Goal: Task Accomplishment & Management: Manage account settings

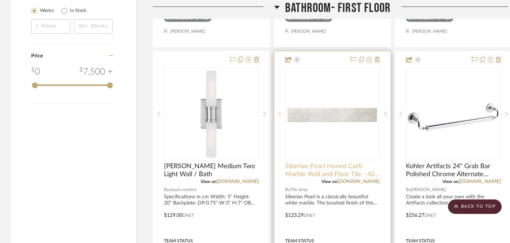
scroll to position [829, 0]
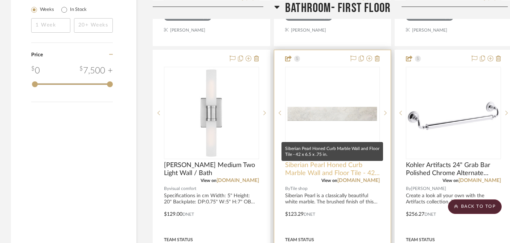
click at [339, 161] on span "Siberian Pearl Honed Curb Marble Wall and Floor Tile - 42 x 6.5 x .75 in." at bounding box center [332, 169] width 95 height 16
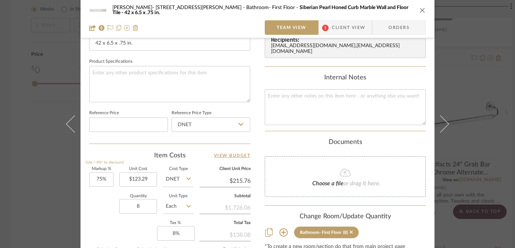
scroll to position [326, 0]
click at [140, 205] on input "8" at bounding box center [138, 206] width 38 height 15
click at [422, 11] on icon "close" at bounding box center [423, 10] width 6 height 6
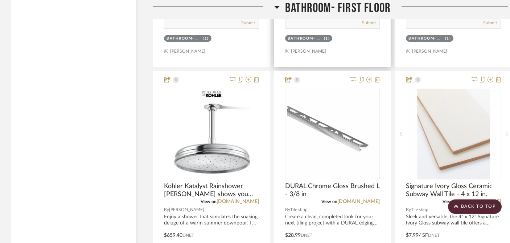
scroll to position [2740, 0]
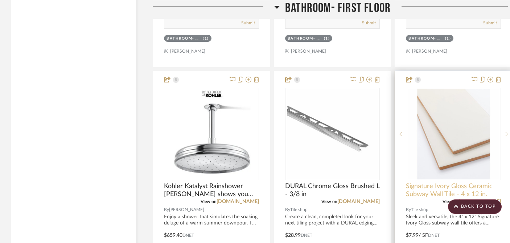
click at [444, 182] on span "Signature Ivory Gloss Ceramic Subway Wall Tile - 4 x 12 in." at bounding box center [453, 190] width 95 height 16
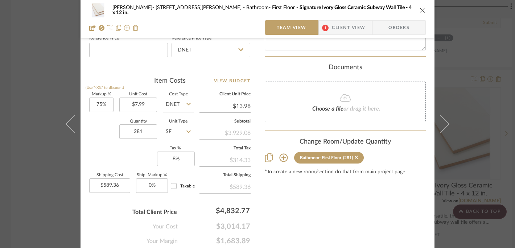
scroll to position [426, 0]
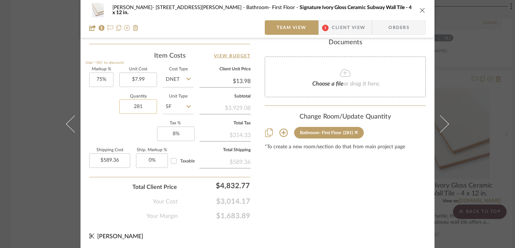
drag, startPoint x: 141, startPoint y: 106, endPoint x: 136, endPoint y: 106, distance: 4.7
click at [136, 106] on input "281" at bounding box center [138, 106] width 38 height 15
click at [138, 106] on input "281" at bounding box center [138, 106] width 38 height 15
drag, startPoint x: 142, startPoint y: 105, endPoint x: 130, endPoint y: 106, distance: 12.0
click at [130, 106] on input "281" at bounding box center [138, 106] width 38 height 15
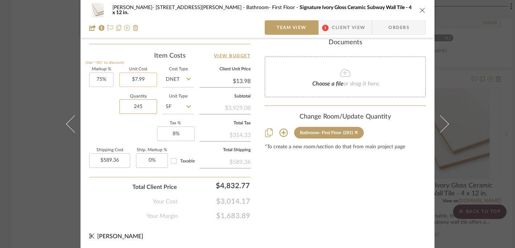
type input "245"
type input "7.99"
click at [145, 81] on input "7.99" at bounding box center [138, 80] width 38 height 15
type input "$513.86"
type input "$7.99"
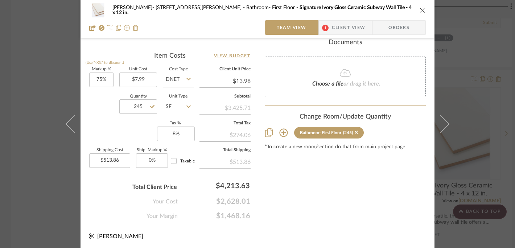
click at [346, 30] on span "Client View" at bounding box center [348, 27] width 33 height 15
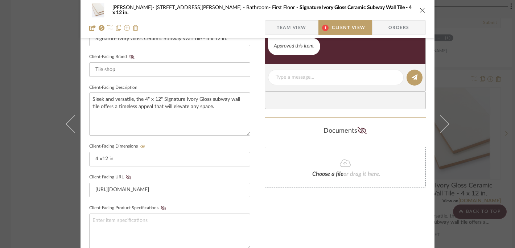
scroll to position [120, 0]
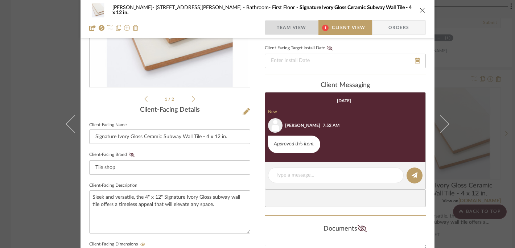
click at [287, 21] on span "Team View" at bounding box center [292, 27] width 30 height 15
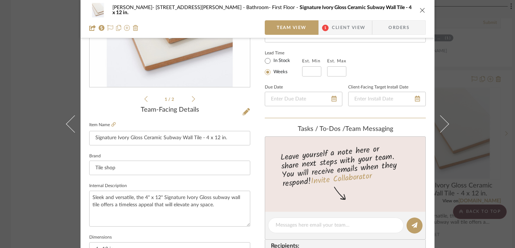
click at [420, 10] on icon "close" at bounding box center [423, 10] width 6 height 6
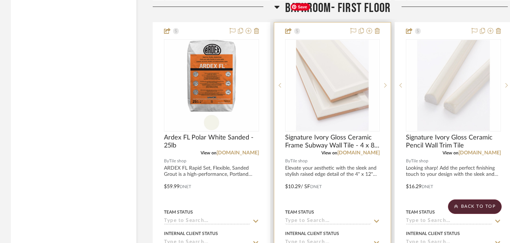
scroll to position [3111, 0]
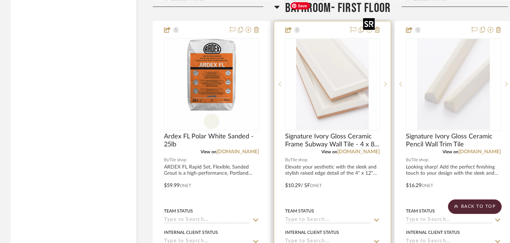
click at [345, 73] on img "0" at bounding box center [332, 84] width 91 height 91
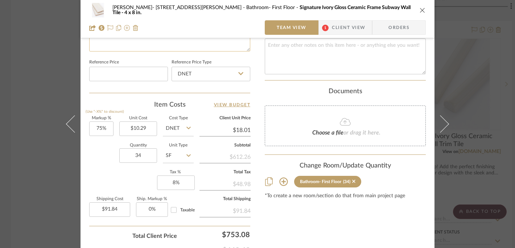
scroll to position [383, 0]
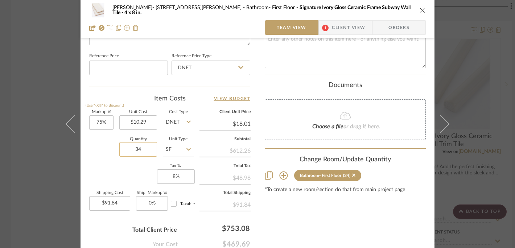
click at [141, 150] on input "34" at bounding box center [138, 149] width 38 height 15
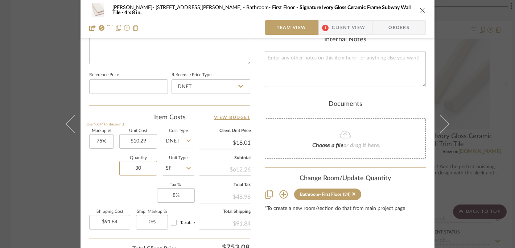
scroll to position [152, 0]
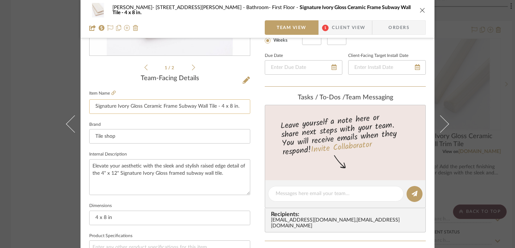
type input "30"
click at [169, 107] on input "Signature Ivory Gloss Ceramic Frame Subway Wall Tile - 4 x 8 in." at bounding box center [169, 106] width 161 height 15
type input "$81.03"
click at [420, 11] on icon "close" at bounding box center [423, 10] width 6 height 6
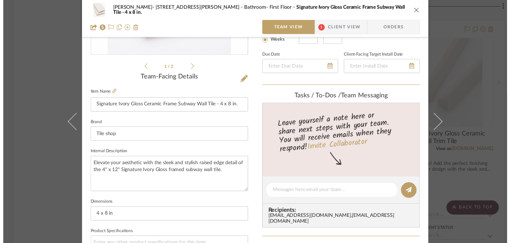
scroll to position [3111, 0]
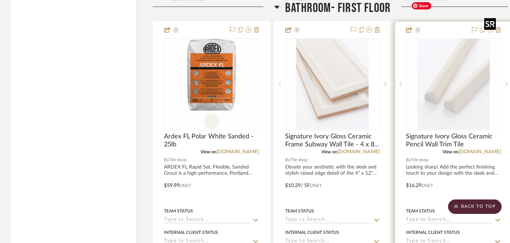
click at [456, 73] on img "0" at bounding box center [453, 84] width 91 height 91
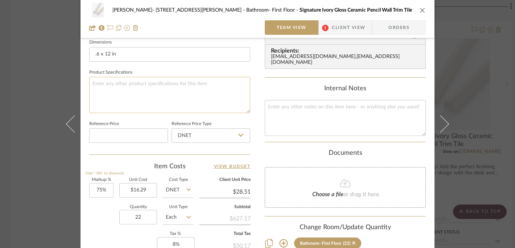
scroll to position [340, 0]
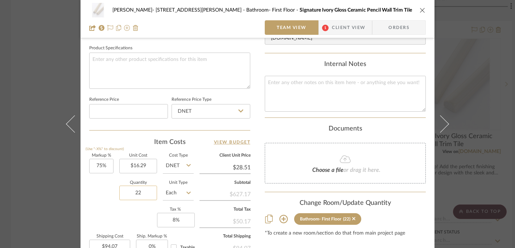
click at [140, 193] on input "22" at bounding box center [138, 193] width 38 height 15
type input "19"
click at [195, 68] on textarea at bounding box center [169, 71] width 161 height 36
type input "$81.25"
click at [420, 12] on icon "close" at bounding box center [423, 10] width 6 height 6
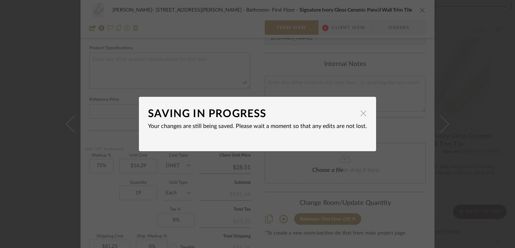
click at [361, 114] on span "button" at bounding box center [363, 113] width 15 height 15
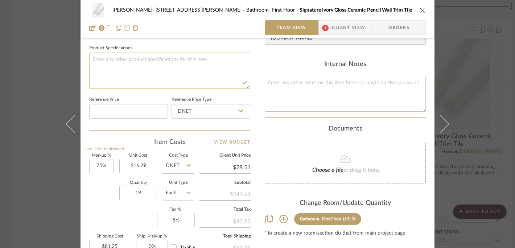
click at [221, 66] on textarea at bounding box center [169, 71] width 161 height 36
click at [300, 93] on textarea at bounding box center [345, 94] width 161 height 36
click at [420, 14] on div "Dale- 122 Buttles Ave Bathroom- First Floor Signature Ivory Gloss Ceramic Penci…" at bounding box center [257, 10] width 337 height 15
click at [420, 10] on icon "close" at bounding box center [423, 10] width 6 height 6
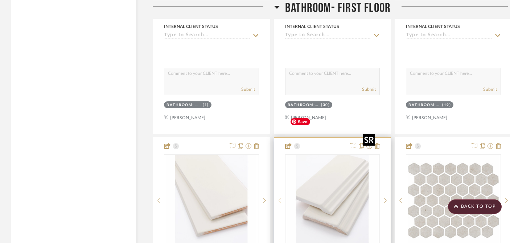
scroll to position [3348, 0]
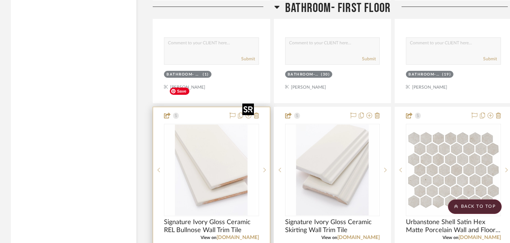
click at [214, 149] on img "0" at bounding box center [211, 169] width 91 height 91
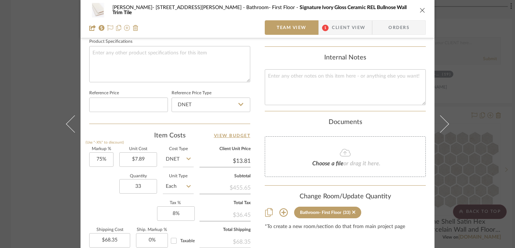
scroll to position [351, 0]
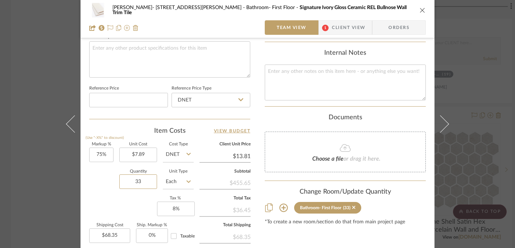
drag, startPoint x: 130, startPoint y: 181, endPoint x: 162, endPoint y: 188, distance: 32.7
click at [160, 188] on div "Quantity 33 Unit Type Each" at bounding box center [141, 183] width 105 height 26
type input "29"
click at [174, 63] on textarea at bounding box center [169, 59] width 161 height 36
type input "$60.06"
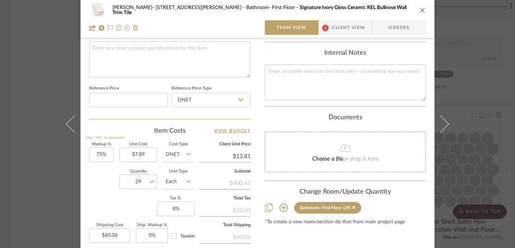
click at [420, 9] on icon "close" at bounding box center [423, 10] width 6 height 6
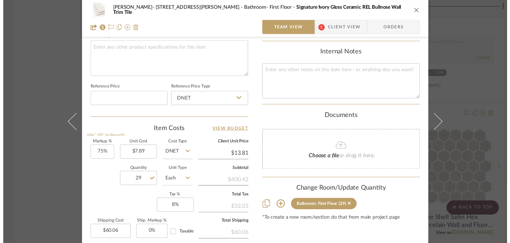
scroll to position [3348, 0]
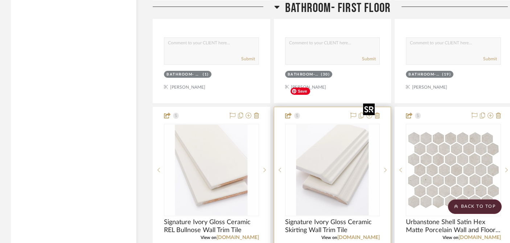
click at [324, 161] on img "0" at bounding box center [332, 169] width 91 height 91
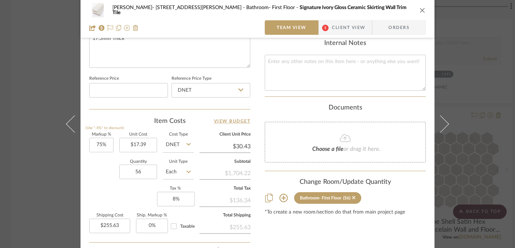
scroll to position [362, 0]
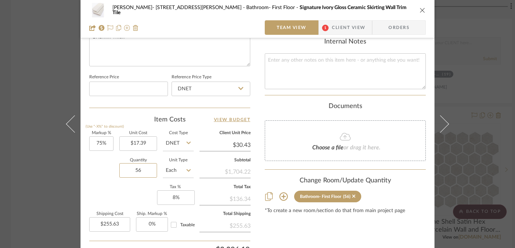
drag, startPoint x: 130, startPoint y: 167, endPoint x: 163, endPoint y: 173, distance: 33.2
click at [163, 174] on div "Quantity 56 Unit Type Each" at bounding box center [141, 172] width 105 height 26
type input "2"
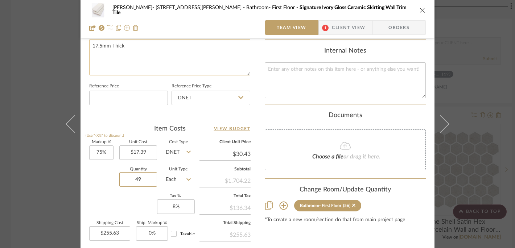
scroll to position [348, 0]
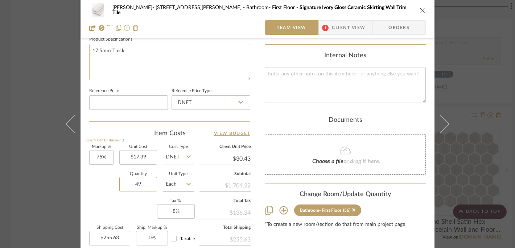
type input "49"
click at [176, 66] on textarea "17.5mm Thick" at bounding box center [169, 62] width 161 height 36
type input "$223.68"
click at [421, 10] on icon "close" at bounding box center [423, 10] width 6 height 6
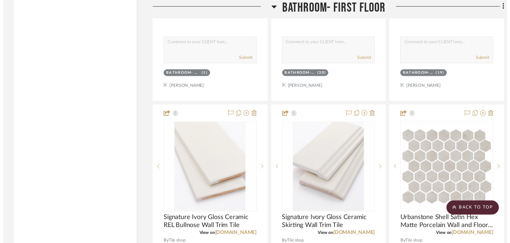
scroll to position [3348, 0]
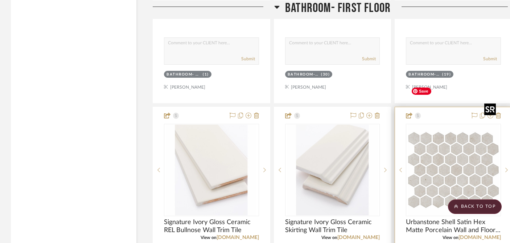
click at [436, 156] on img "0" at bounding box center [453, 169] width 91 height 91
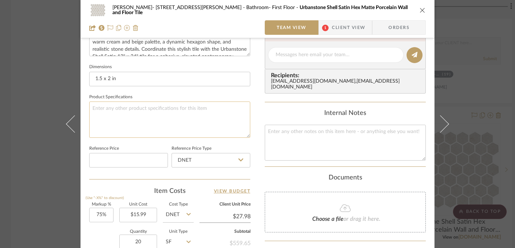
scroll to position [356, 0]
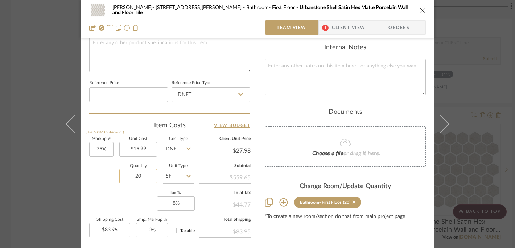
drag, startPoint x: 132, startPoint y: 175, endPoint x: 152, endPoint y: 180, distance: 20.9
click at [151, 179] on input "20" at bounding box center [138, 176] width 38 height 15
type input "1"
type input "18"
click at [219, 48] on textarea at bounding box center [169, 54] width 161 height 36
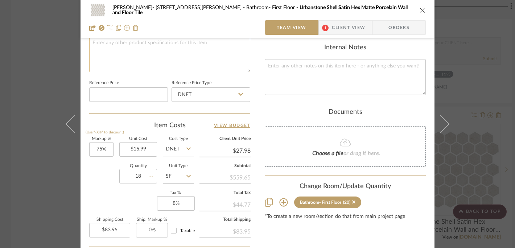
type input "$75.55"
click at [420, 9] on icon "close" at bounding box center [423, 10] width 6 height 6
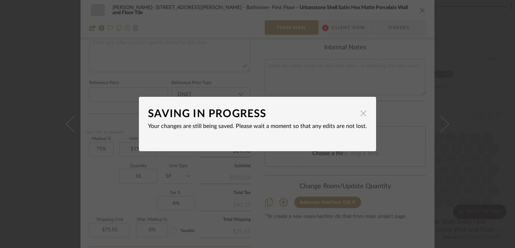
click at [364, 116] on dialog-content "SAVING IN PROGRESS × Your changes are still being saved. Please wait a moment s…" at bounding box center [257, 124] width 237 height 54
click at [363, 115] on span "button" at bounding box center [363, 113] width 15 height 15
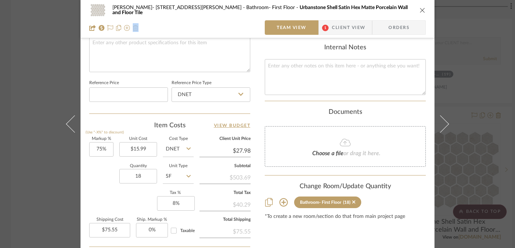
click at [416, 9] on div "Dale- 122 Buttles Ave Bathroom- First Floor Urbanstone Shell Satin Hex Matte Po…" at bounding box center [257, 10] width 337 height 15
drag, startPoint x: 420, startPoint y: 9, endPoint x: 416, endPoint y: 19, distance: 10.4
click at [420, 9] on icon "close" at bounding box center [423, 10] width 6 height 6
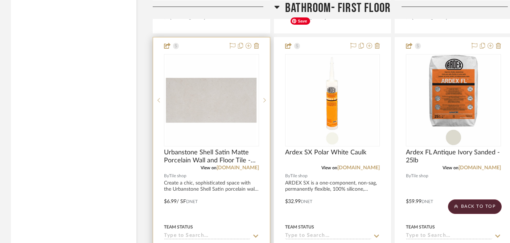
scroll to position [3793, 0]
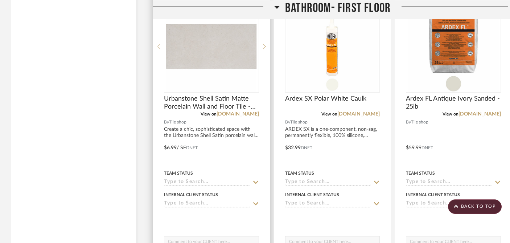
click at [239, 40] on img "0" at bounding box center [211, 46] width 91 height 91
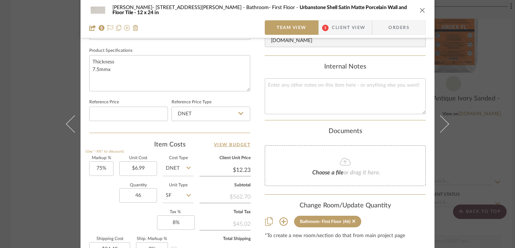
scroll to position [339, 0]
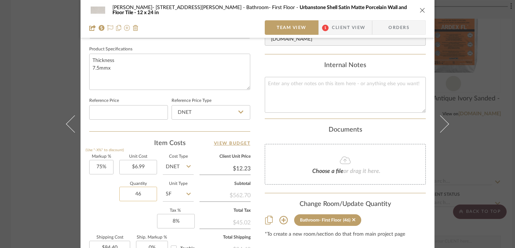
click at [142, 194] on input "46" at bounding box center [138, 194] width 38 height 15
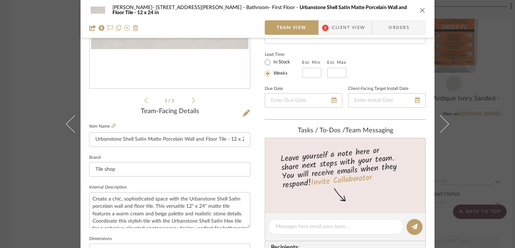
scroll to position [218, 0]
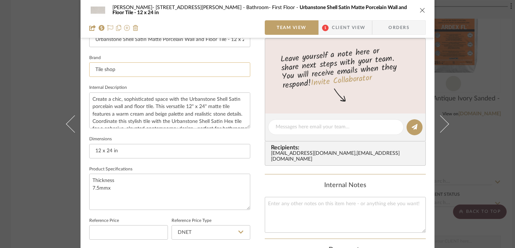
type input "41"
click at [134, 71] on input "Tile shop" at bounding box center [169, 69] width 161 height 15
type input "$75.23"
click at [420, 9] on icon "close" at bounding box center [423, 10] width 6 height 6
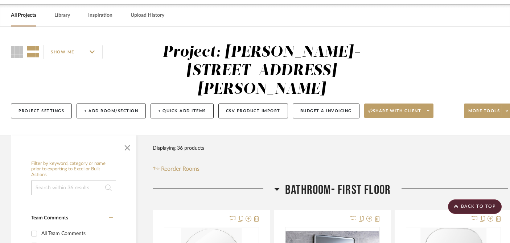
scroll to position [0, 0]
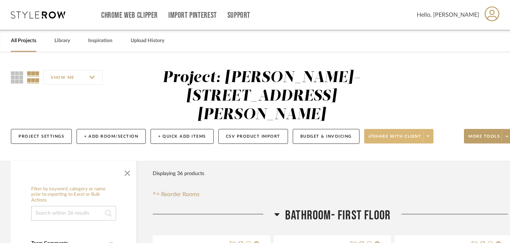
click at [430, 134] on fa-icon at bounding box center [428, 136] width 3 height 4
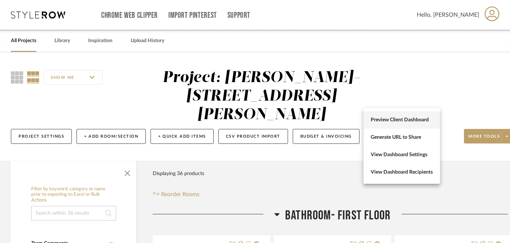
click at [424, 120] on span "Preview Client Dashboard" at bounding box center [402, 120] width 62 height 6
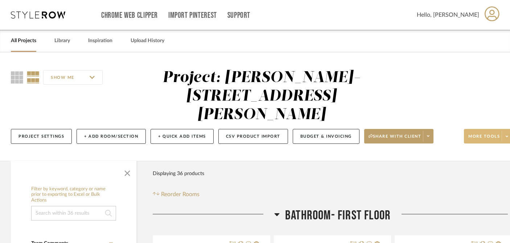
click at [508, 131] on span at bounding box center [507, 136] width 10 height 11
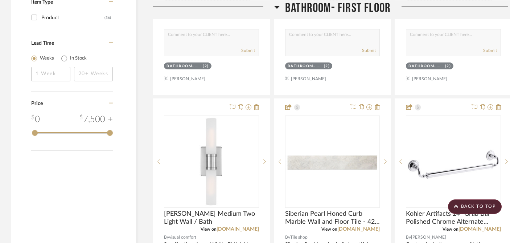
click at [331, 134] on div at bounding box center [255, 121] width 510 height 243
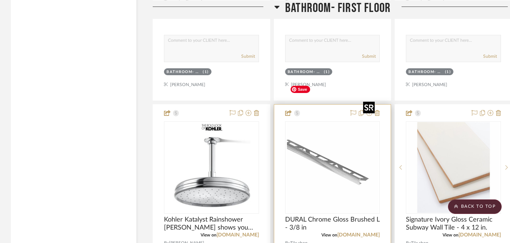
scroll to position [2730, 0]
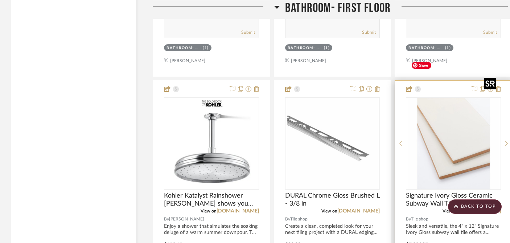
click at [446, 122] on img "0" at bounding box center [453, 143] width 91 height 91
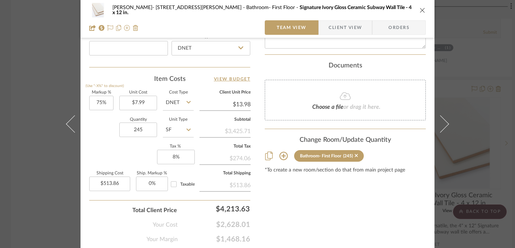
scroll to position [403, 0]
drag, startPoint x: 139, startPoint y: 129, endPoint x: 145, endPoint y: 130, distance: 5.9
click at [145, 130] on input "245" at bounding box center [138, 130] width 38 height 15
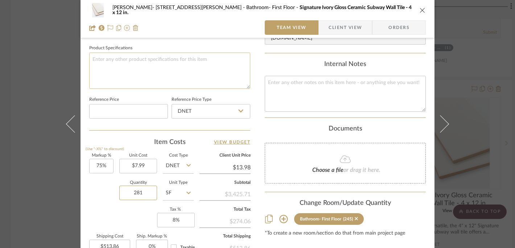
scroll to position [332, 0]
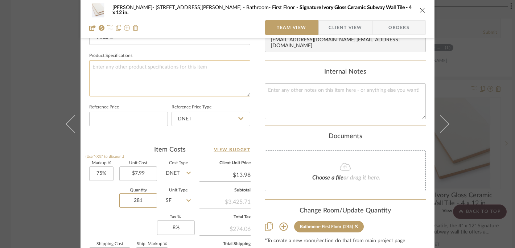
type input "281"
click at [167, 68] on textarea at bounding box center [169, 78] width 161 height 36
type input "$589.36"
click at [420, 11] on icon "close" at bounding box center [423, 10] width 6 height 6
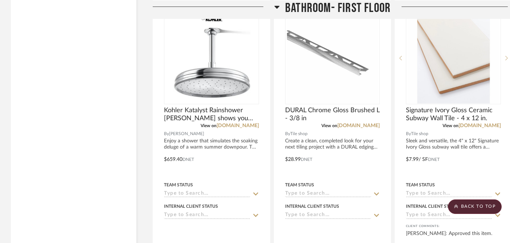
scroll to position [2971, 0]
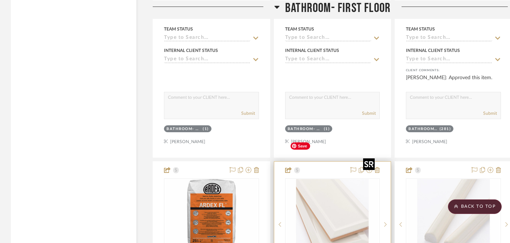
click at [327, 187] on img "0" at bounding box center [332, 224] width 91 height 91
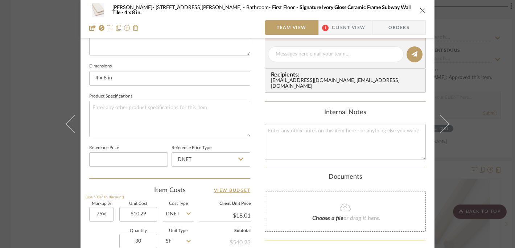
scroll to position [379, 0]
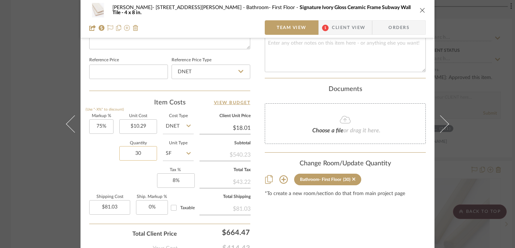
drag, startPoint x: 143, startPoint y: 153, endPoint x: 147, endPoint y: 156, distance: 5.7
click at [146, 156] on input "30" at bounding box center [138, 153] width 38 height 15
type input "34"
click at [110, 69] on input at bounding box center [128, 72] width 79 height 15
type input "$91.84"
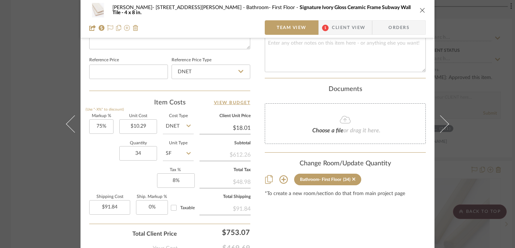
click at [421, 6] on div "Dale- 122 Buttles Ave Bathroom- First Floor Signature Ivory Gloss Ceramic Frame…" at bounding box center [257, 10] width 337 height 15
click at [420, 11] on icon "close" at bounding box center [423, 10] width 6 height 6
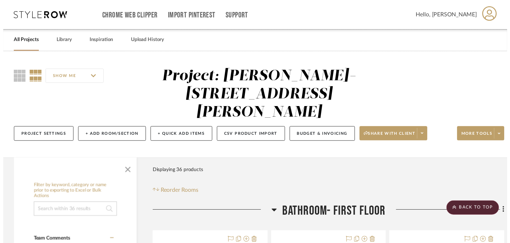
scroll to position [2971, 0]
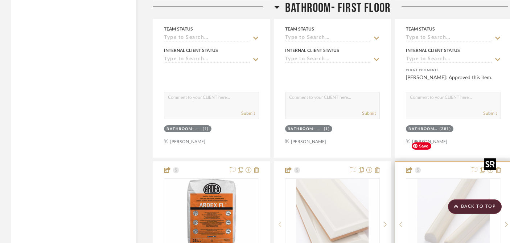
click at [459, 179] on img "0" at bounding box center [453, 224] width 91 height 91
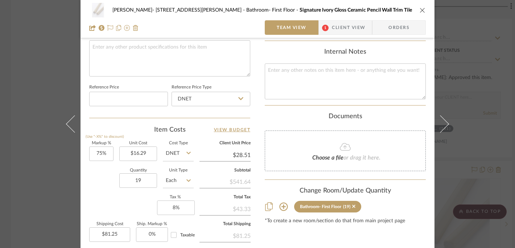
scroll to position [417, 0]
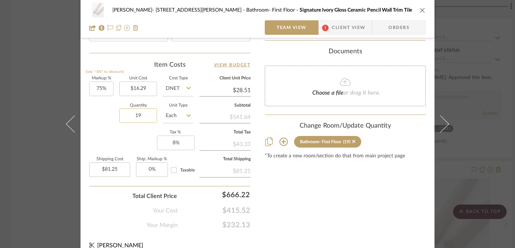
click at [143, 115] on input "19" at bounding box center [138, 116] width 38 height 15
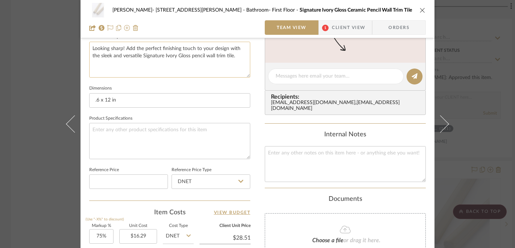
scroll to position [245, 0]
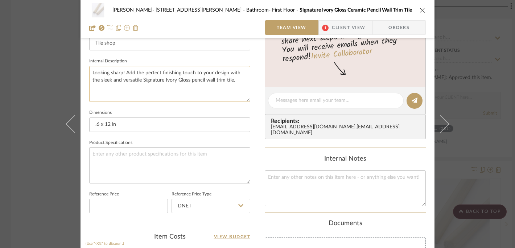
type input "22"
click at [148, 82] on textarea "Looking sharp! Add the perfect finishing touch to your design with the sleek an…" at bounding box center [169, 84] width 161 height 36
type input "$94.07"
click at [420, 10] on icon "close" at bounding box center [423, 10] width 6 height 6
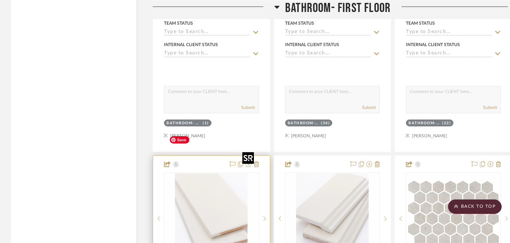
scroll to position [3343, 0]
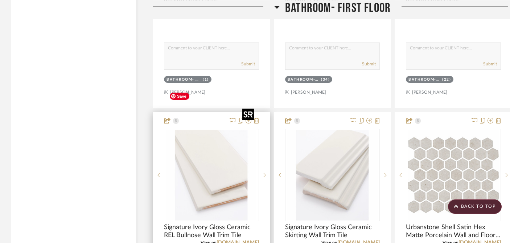
click at [199, 130] on img "0" at bounding box center [211, 175] width 91 height 91
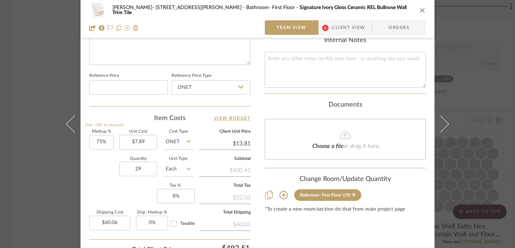
scroll to position [388, 0]
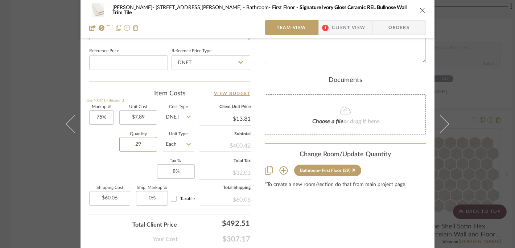
drag, startPoint x: 131, startPoint y: 141, endPoint x: 165, endPoint y: 147, distance: 35.0
click at [165, 147] on div "Quantity 29 Unit Type Each" at bounding box center [141, 145] width 105 height 26
type input "33"
click at [126, 60] on input at bounding box center [128, 63] width 79 height 15
type input "$68.35"
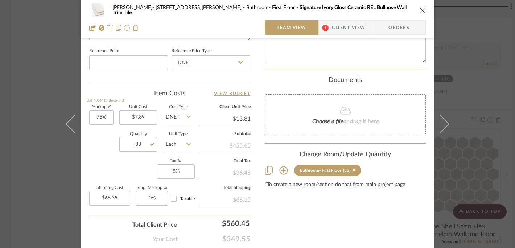
click at [420, 9] on icon "close" at bounding box center [423, 10] width 6 height 6
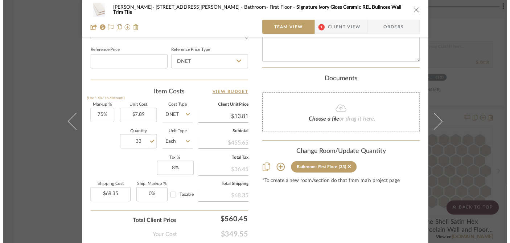
scroll to position [3343, 0]
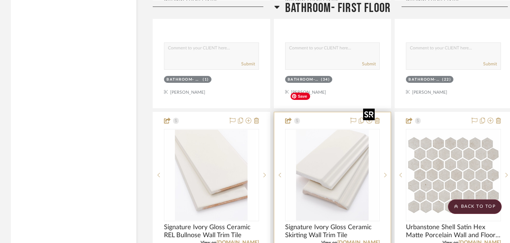
click at [322, 140] on img "0" at bounding box center [332, 175] width 91 height 91
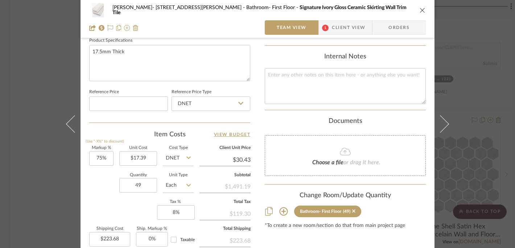
scroll to position [354, 0]
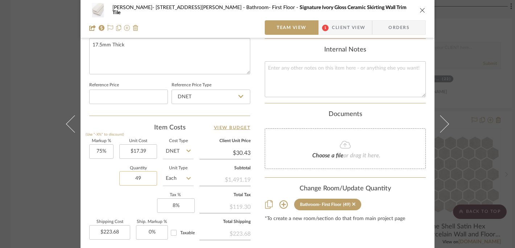
drag, startPoint x: 132, startPoint y: 177, endPoint x: 154, endPoint y: 180, distance: 22.3
click at [154, 180] on input "49" at bounding box center [138, 178] width 38 height 15
type input "56"
click at [118, 92] on input at bounding box center [128, 97] width 79 height 15
type input "$255.63"
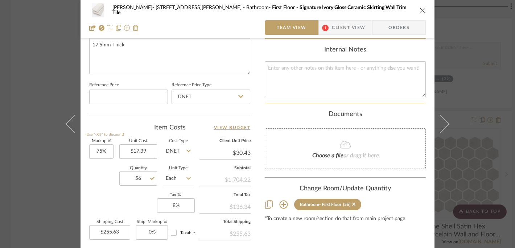
click at [420, 10] on icon "close" at bounding box center [423, 10] width 6 height 6
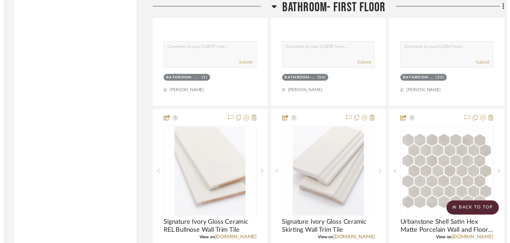
scroll to position [3343, 0]
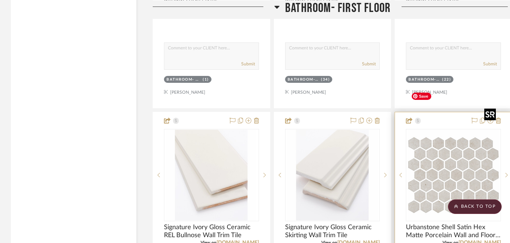
click at [459, 141] on img "0" at bounding box center [453, 175] width 91 height 91
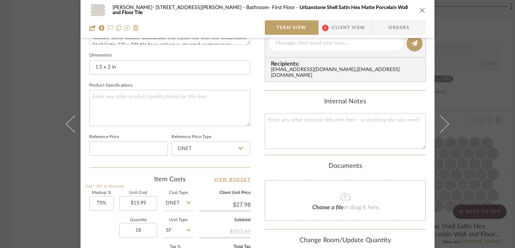
scroll to position [357, 0]
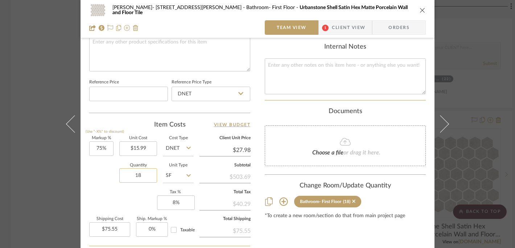
drag, startPoint x: 140, startPoint y: 175, endPoint x: 153, endPoint y: 176, distance: 13.1
click at [152, 176] on input "18" at bounding box center [138, 175] width 38 height 15
type input "21"
click at [175, 60] on textarea at bounding box center [169, 53] width 161 height 36
type input "$88.14"
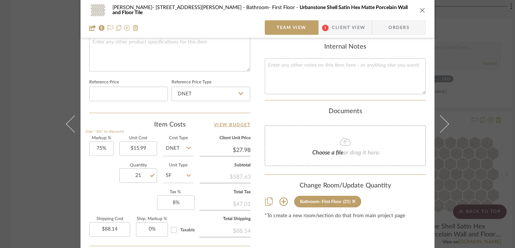
click at [420, 10] on icon "close" at bounding box center [423, 10] width 6 height 6
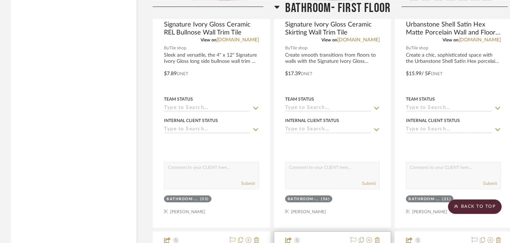
scroll to position [3690, 0]
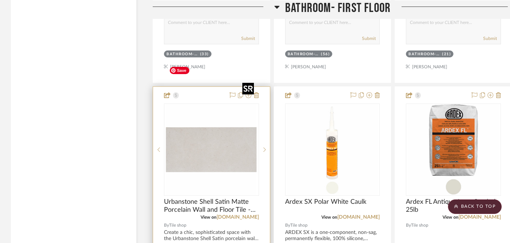
click at [204, 126] on img "0" at bounding box center [211, 149] width 91 height 91
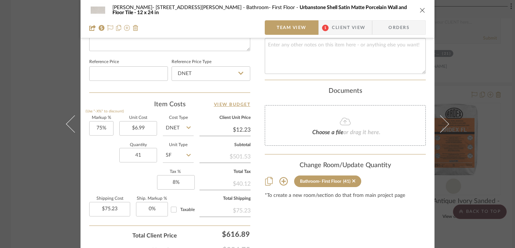
scroll to position [426, 0]
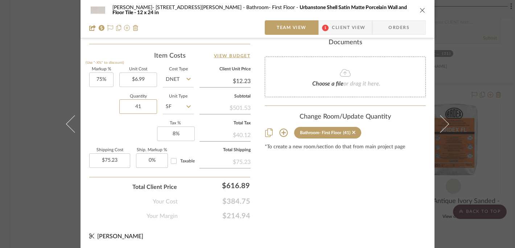
drag, startPoint x: 131, startPoint y: 105, endPoint x: 168, endPoint y: 109, distance: 36.9
click at [167, 109] on div "Quantity 41 Unit Type SF" at bounding box center [141, 108] width 105 height 26
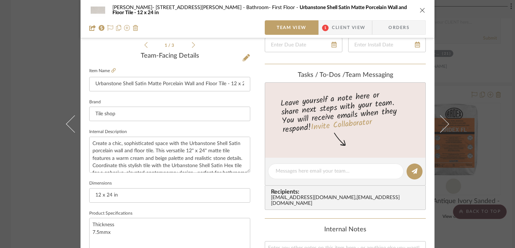
scroll to position [86, 0]
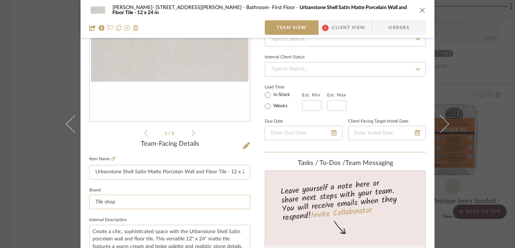
type input "46"
click at [149, 199] on input "Tile shop" at bounding box center [169, 202] width 161 height 15
type input "$84.40"
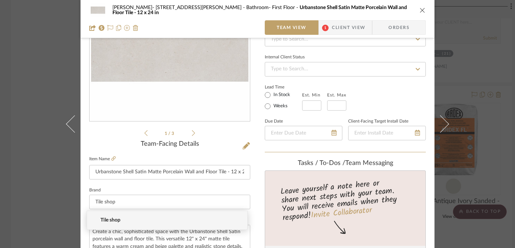
click at [420, 11] on icon "close" at bounding box center [423, 10] width 6 height 6
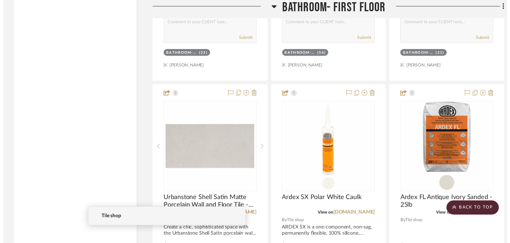
scroll to position [3690, 0]
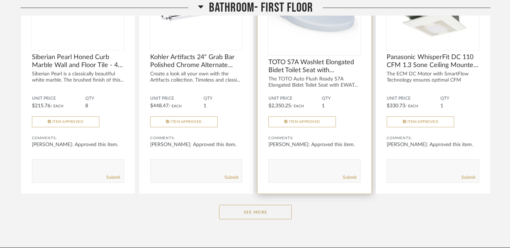
scroll to position [224, 0]
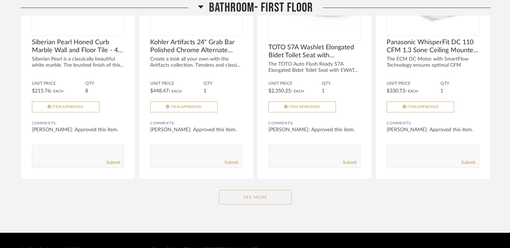
click at [256, 190] on button "See More" at bounding box center [255, 197] width 73 height 15
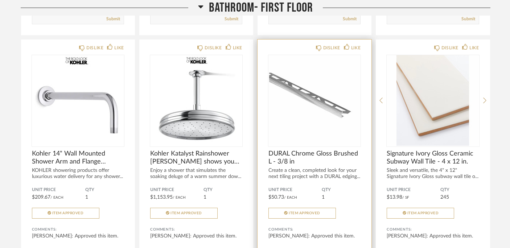
scroll to position [1241, 0]
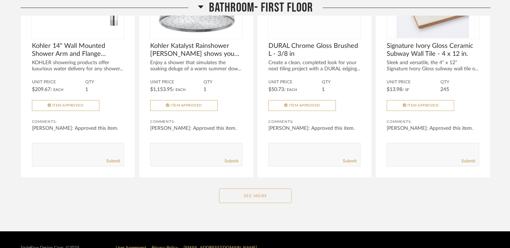
click at [267, 189] on button "See More" at bounding box center [255, 196] width 73 height 15
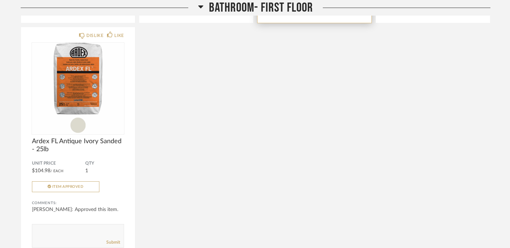
scroll to position [1922, 0]
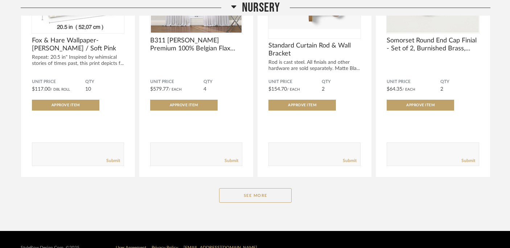
scroll to position [2326, 0]
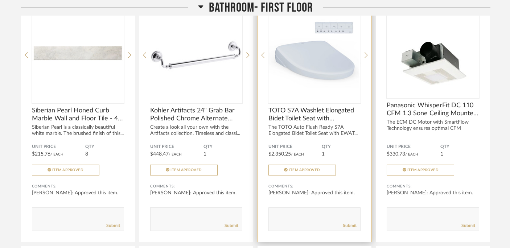
scroll to position [162, 0]
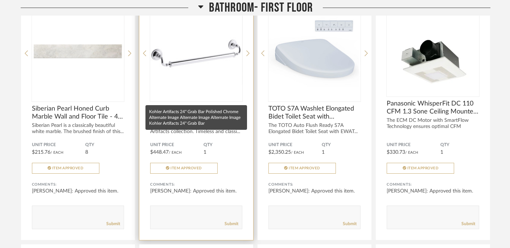
click at [200, 105] on span "Kohler Artifacts 24" Grab Bar Polished Chrome Alternate Image Alternate Image A…" at bounding box center [196, 113] width 92 height 16
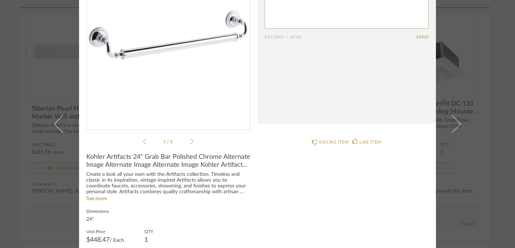
scroll to position [126, 0]
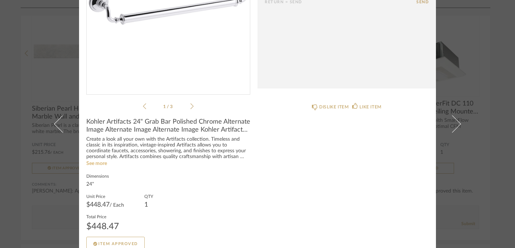
click at [93, 165] on link "See more" at bounding box center [96, 163] width 21 height 5
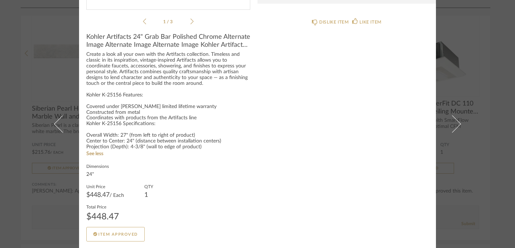
scroll to position [211, 0]
click at [492, 34] on div "× 1 / 3 Date Today Dale Deubler 7:51 AM Approved this item. Return = Send Send …" at bounding box center [257, 124] width 515 height 248
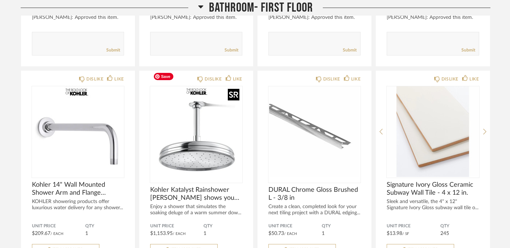
scroll to position [1102, 0]
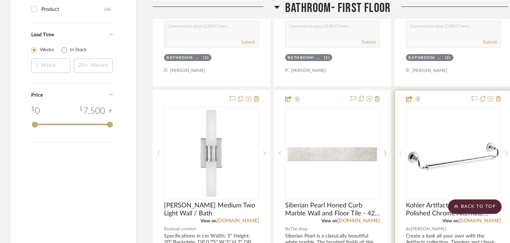
scroll to position [796, 0]
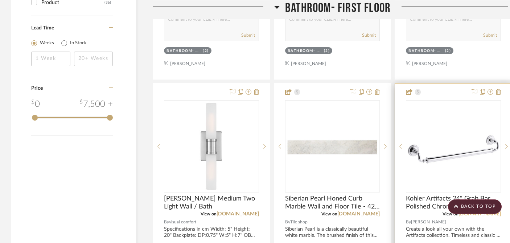
click at [479, 211] on link "[DOMAIN_NAME]" at bounding box center [480, 213] width 42 height 5
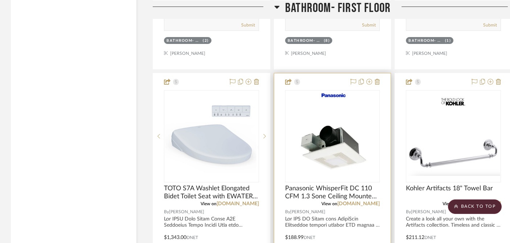
scroll to position [1128, 0]
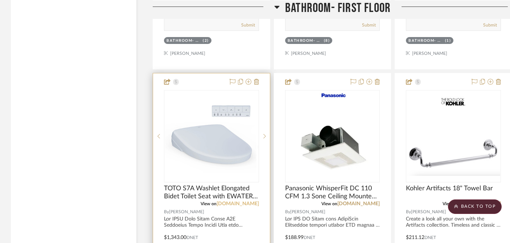
click at [238, 201] on link "fergusonhome.com" at bounding box center [238, 203] width 42 height 5
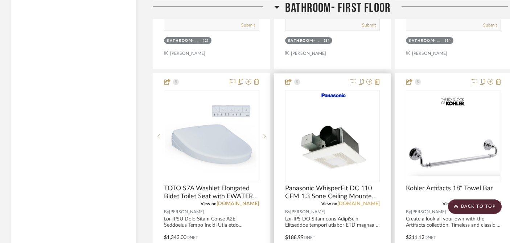
click at [353, 201] on link "fergusonhome.com" at bounding box center [359, 203] width 42 height 5
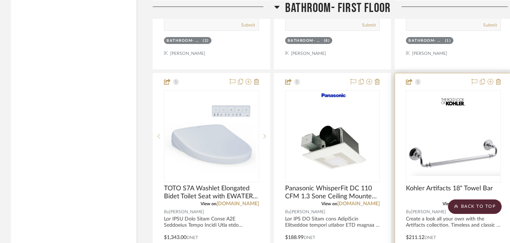
click at [471, 201] on link "fergusonhome.com" at bounding box center [480, 203] width 42 height 5
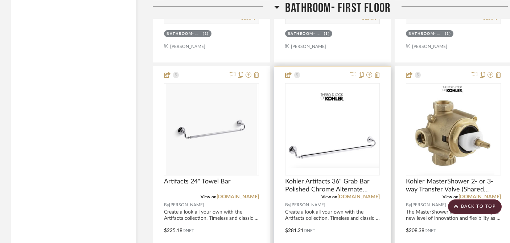
scroll to position [1474, 0]
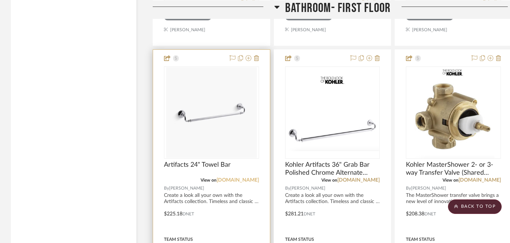
click at [243, 177] on link "kohler.com" at bounding box center [238, 179] width 42 height 5
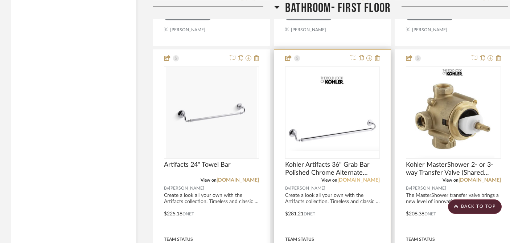
click at [346, 177] on link "fergusonhome.com" at bounding box center [359, 179] width 42 height 5
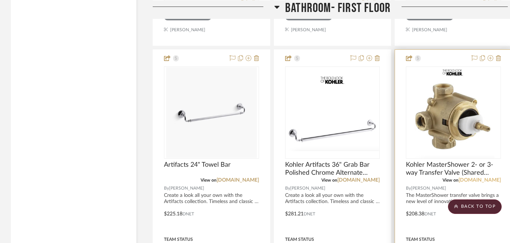
click at [486, 177] on link "fergusonhome.com" at bounding box center [480, 179] width 42 height 5
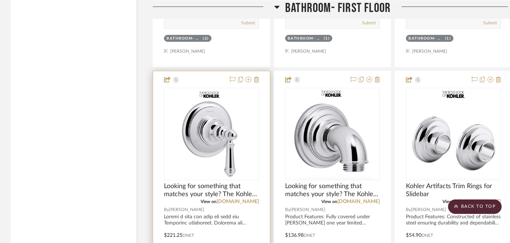
scroll to position [1774, 0]
click at [237, 199] on link "fergusonhome.com" at bounding box center [238, 201] width 42 height 5
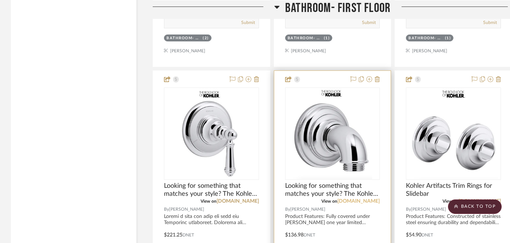
click at [343, 199] on link "fergusonhome.com" at bounding box center [359, 201] width 42 height 5
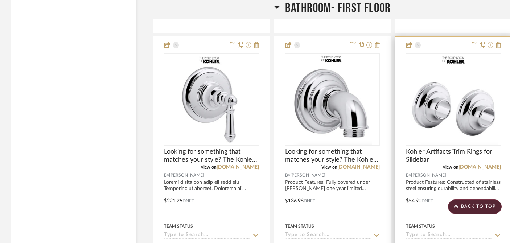
scroll to position [1810, 0]
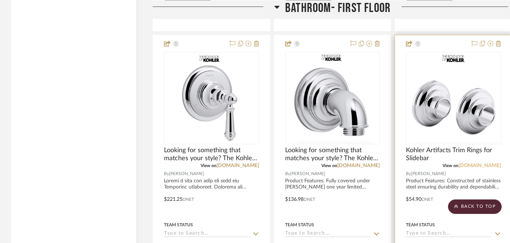
click at [468, 163] on link "fergusonhome.com" at bounding box center [480, 165] width 42 height 5
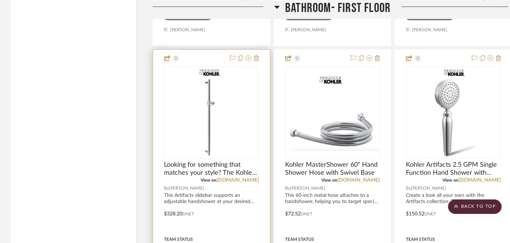
scroll to position [2122, 0]
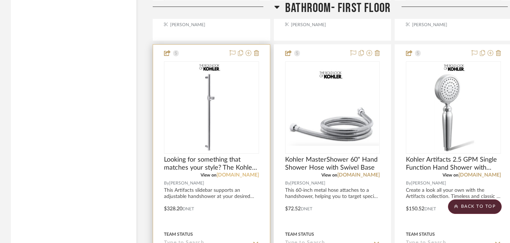
click at [240, 172] on link "fergusonhome.com" at bounding box center [238, 174] width 42 height 5
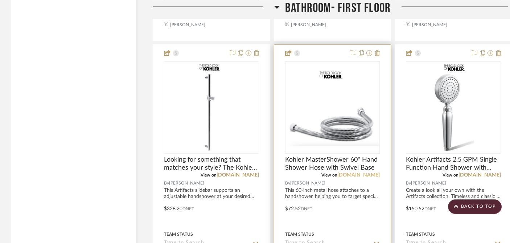
click at [351, 172] on link "fergusonhome.com" at bounding box center [359, 174] width 42 height 5
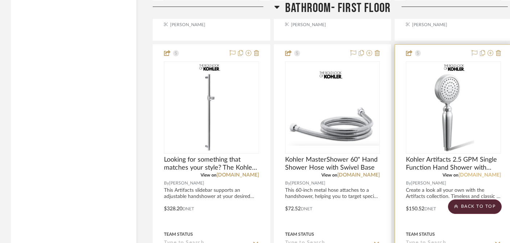
click at [479, 172] on link "fergusonhome.com" at bounding box center [480, 174] width 42 height 5
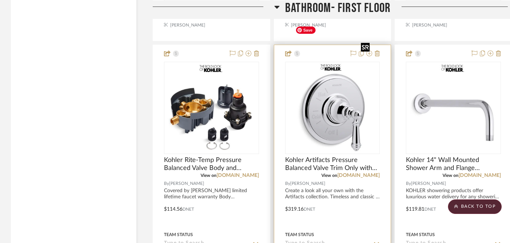
scroll to position [2468, 0]
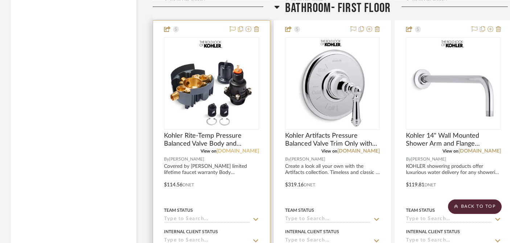
click at [237, 148] on link "fergusonhome.com" at bounding box center [238, 150] width 42 height 5
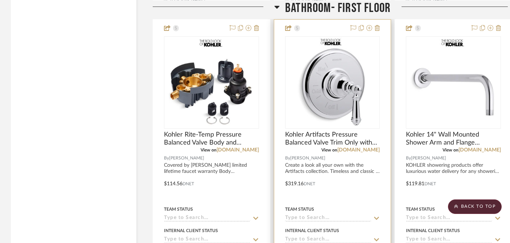
scroll to position [2470, 0]
click at [349, 147] on link "fergusonhome.com" at bounding box center [359, 149] width 42 height 5
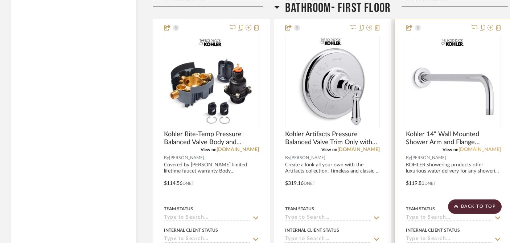
click at [469, 147] on link "fergusonhome.com" at bounding box center [480, 149] width 42 height 5
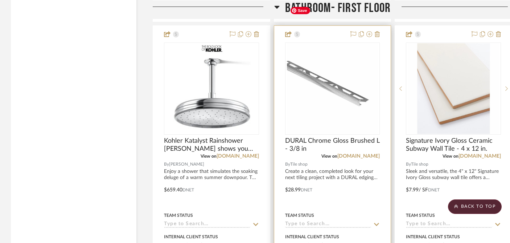
scroll to position [2790, 0]
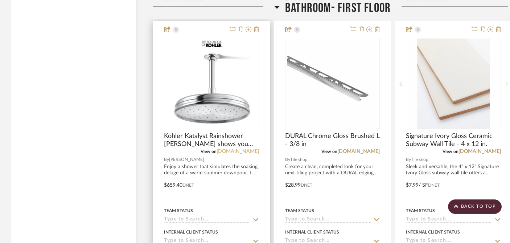
click at [228, 149] on link "fergusonhome.com" at bounding box center [238, 151] width 42 height 5
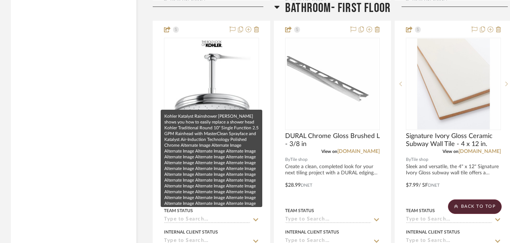
scroll to position [2791, 0]
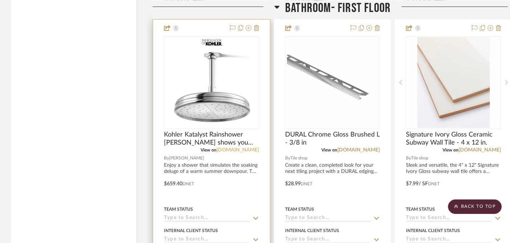
click at [243, 147] on link "fergusonhome.com" at bounding box center [238, 149] width 42 height 5
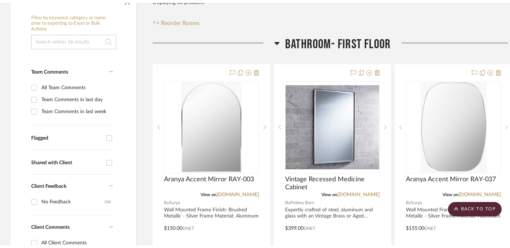
scroll to position [0, 0]
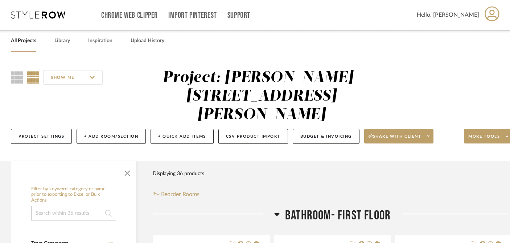
click at [33, 41] on link "All Projects" at bounding box center [23, 41] width 25 height 10
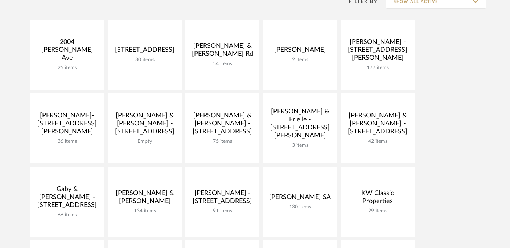
scroll to position [154, 0]
